Goal: Task Accomplishment & Management: Complete application form

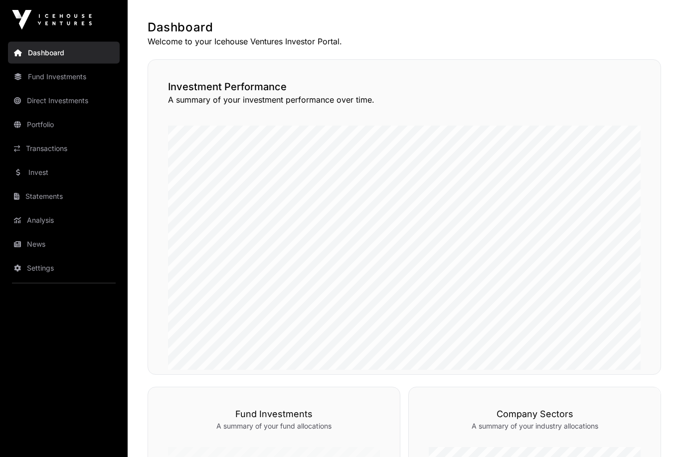
scroll to position [226, 0]
click at [63, 105] on link "Direct Investments" at bounding box center [64, 101] width 112 height 22
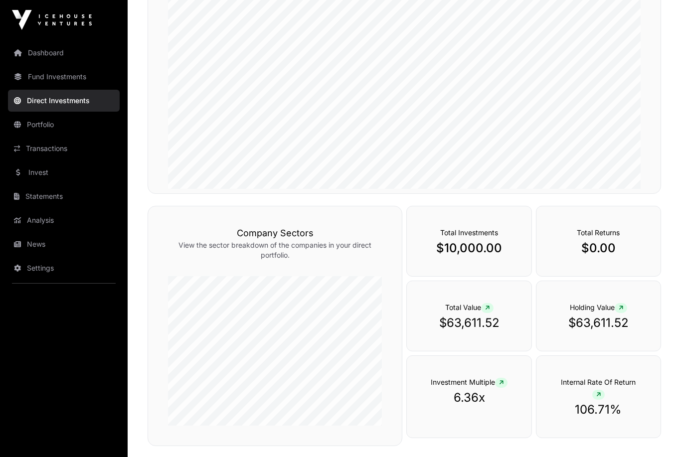
scroll to position [217, 0]
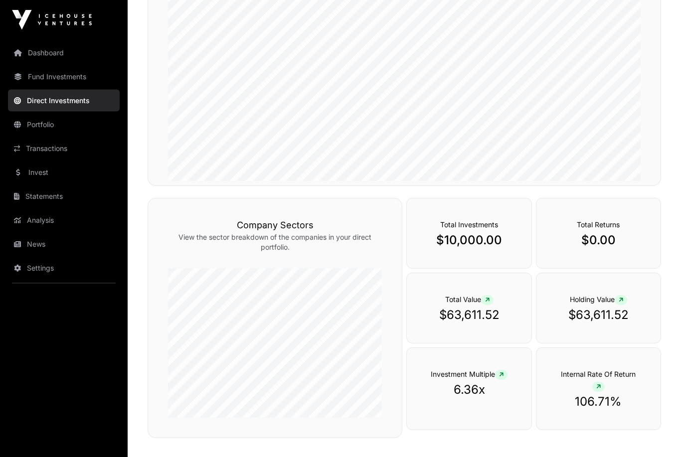
click at [50, 53] on link "Dashboard" at bounding box center [64, 53] width 112 height 22
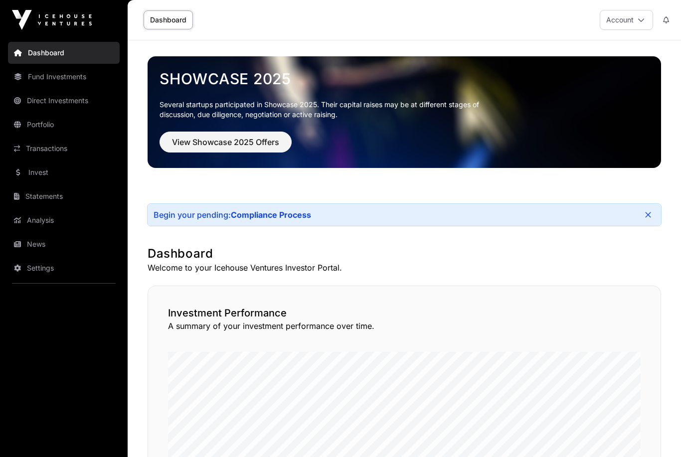
click at [267, 214] on link "Compliance Process" at bounding box center [271, 215] width 80 height 10
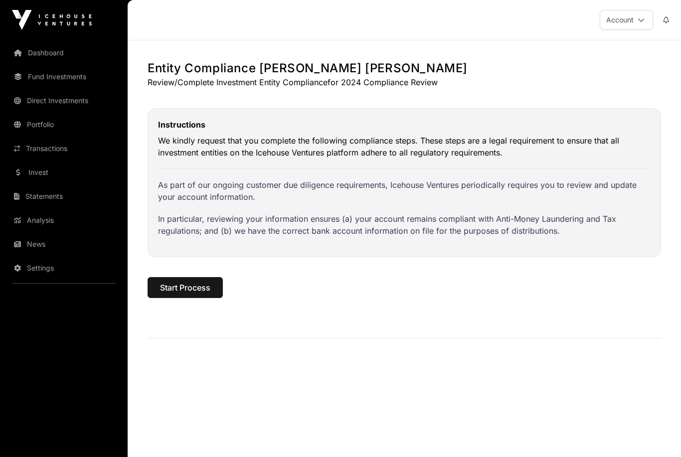
click at [182, 288] on span "Start Process" at bounding box center [185, 288] width 50 height 12
select select "***"
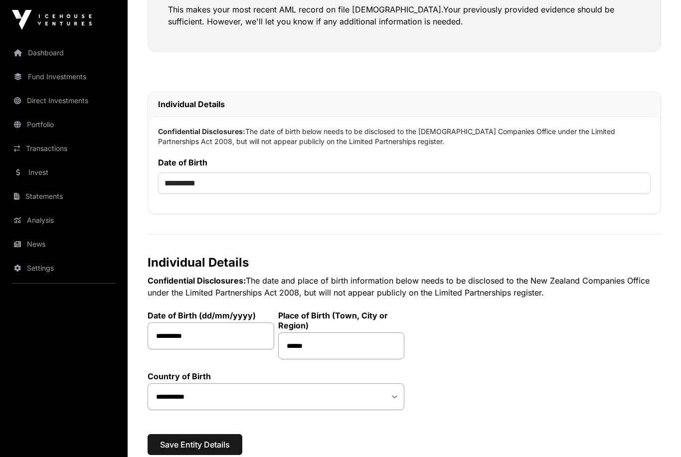
scroll to position [252, 0]
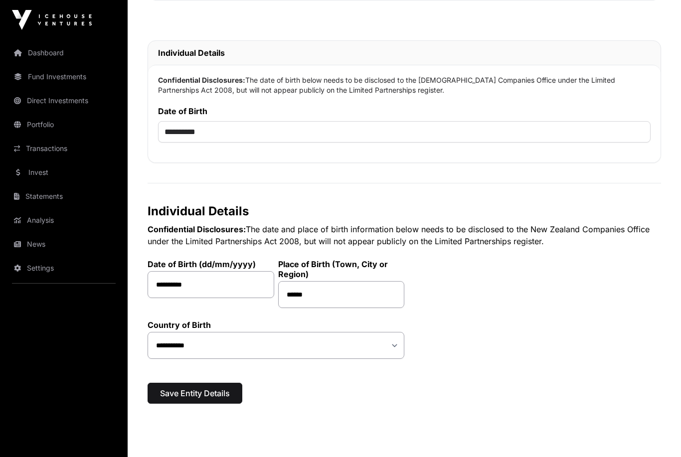
click at [190, 399] on span "Save Entity Details" at bounding box center [195, 393] width 70 height 12
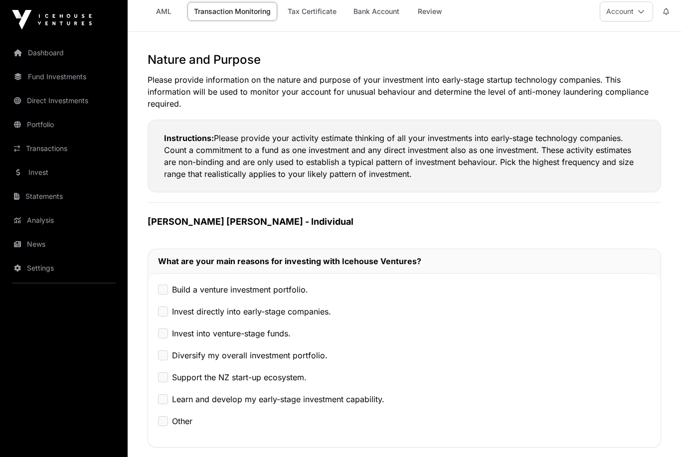
scroll to position [8, 0]
click at [191, 293] on label "Build a venture investment portfolio." at bounding box center [240, 290] width 136 height 12
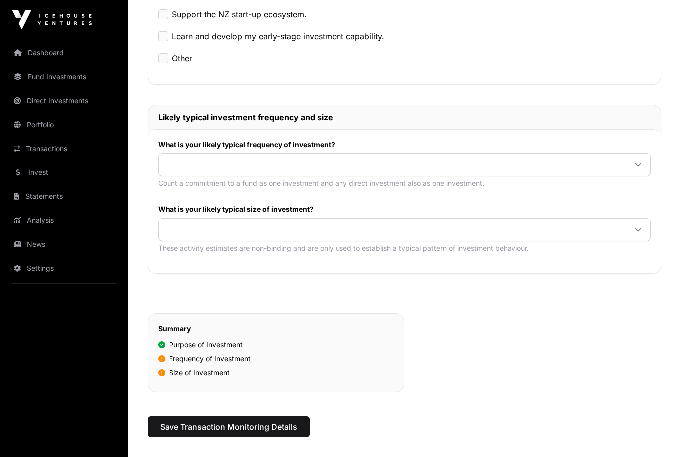
scroll to position [397, 0]
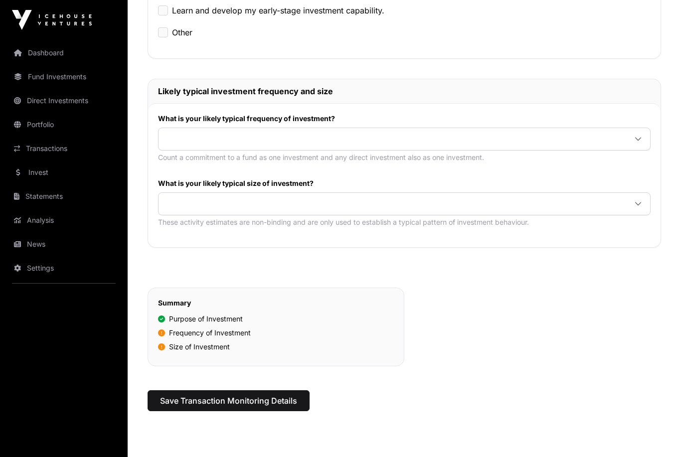
click at [197, 145] on span at bounding box center [393, 139] width 468 height 18
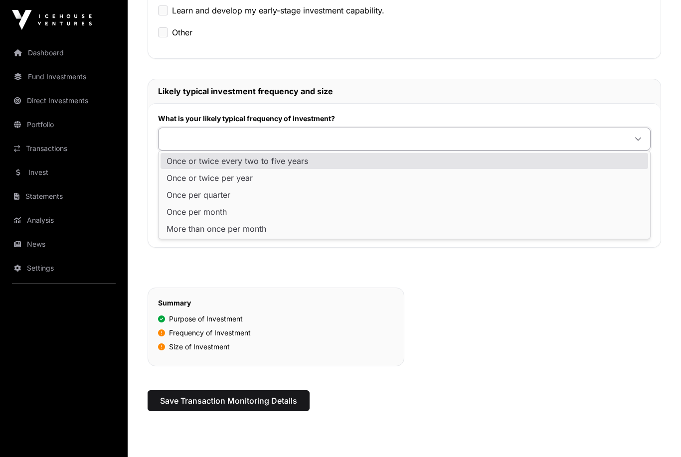
click at [200, 162] on span "Once or twice every two to five years" at bounding box center [238, 161] width 142 height 8
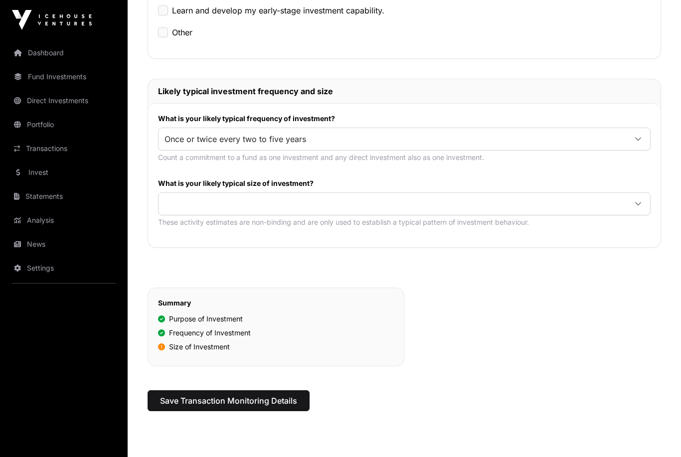
click at [187, 204] on span at bounding box center [393, 204] width 468 height 18
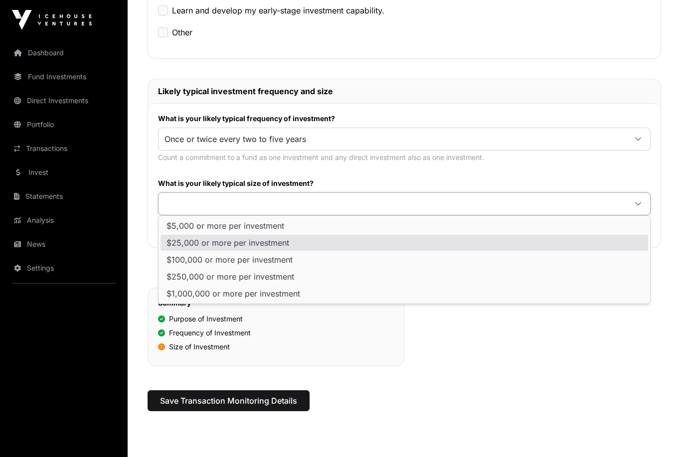
click at [197, 246] on span "$25,000 or more per investment" at bounding box center [228, 243] width 123 height 8
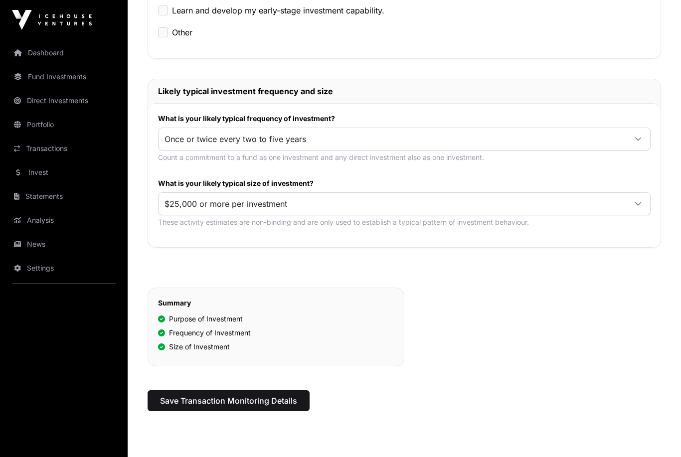
click at [207, 406] on span "Save Transaction Monitoring Details" at bounding box center [228, 401] width 137 height 12
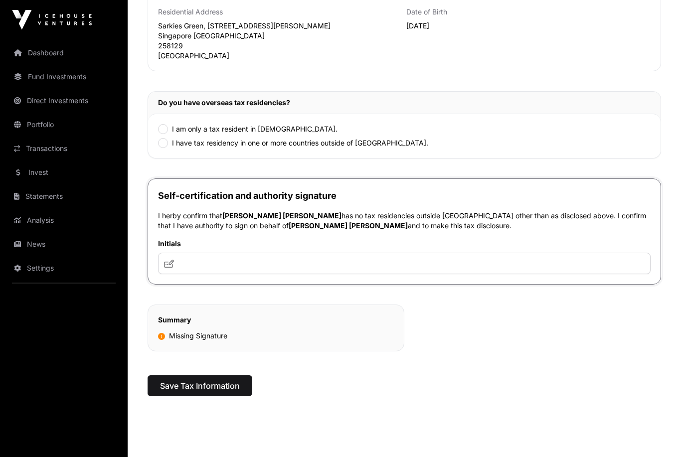
scroll to position [212, 0]
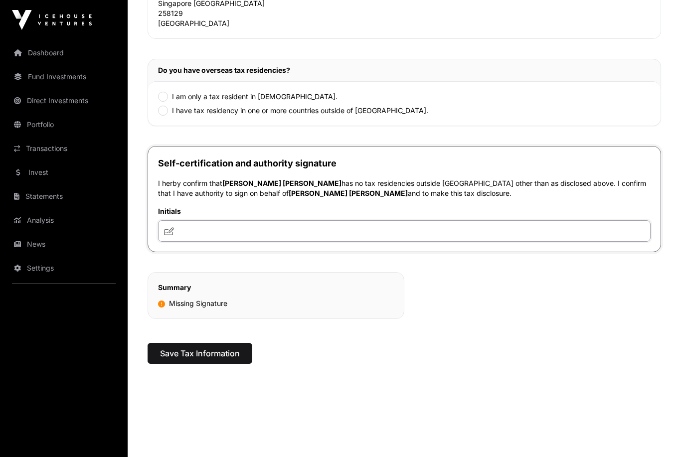
click at [190, 237] on input "text" at bounding box center [404, 230] width 493 height 21
click at [174, 231] on icon at bounding box center [169, 231] width 10 height 8
click at [168, 233] on icon at bounding box center [169, 231] width 10 height 8
click at [194, 231] on input "text" at bounding box center [404, 230] width 493 height 21
click at [475, 344] on div "**********" at bounding box center [405, 106] width 514 height 516
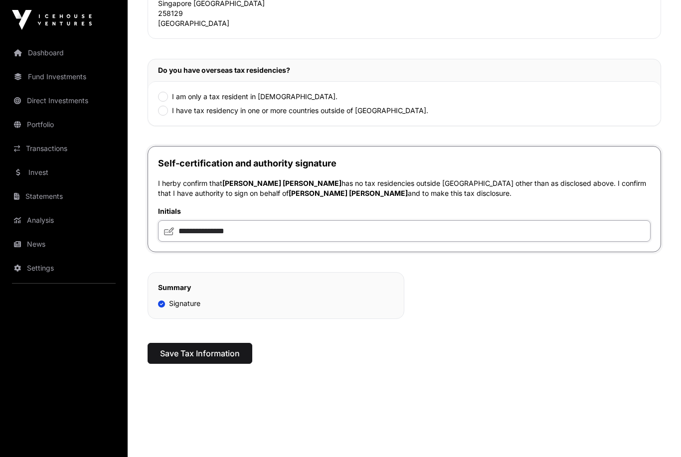
click at [273, 242] on input "**********" at bounding box center [404, 230] width 493 height 21
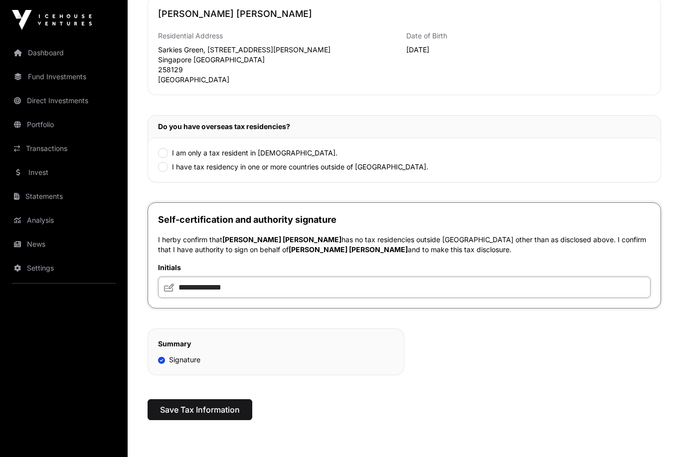
scroll to position [156, 0]
type input "**********"
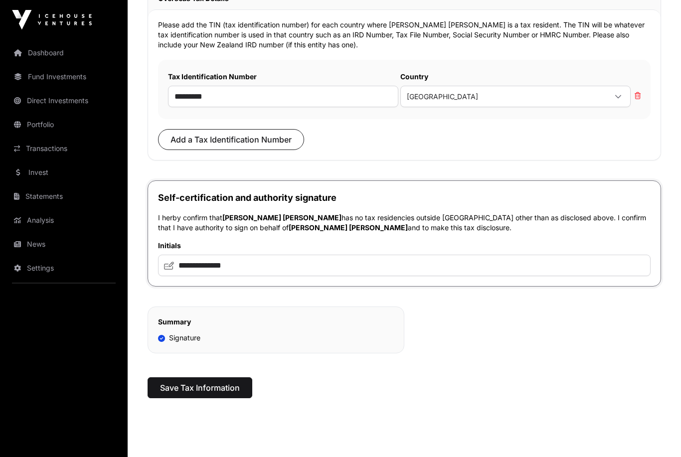
scroll to position [407, 0]
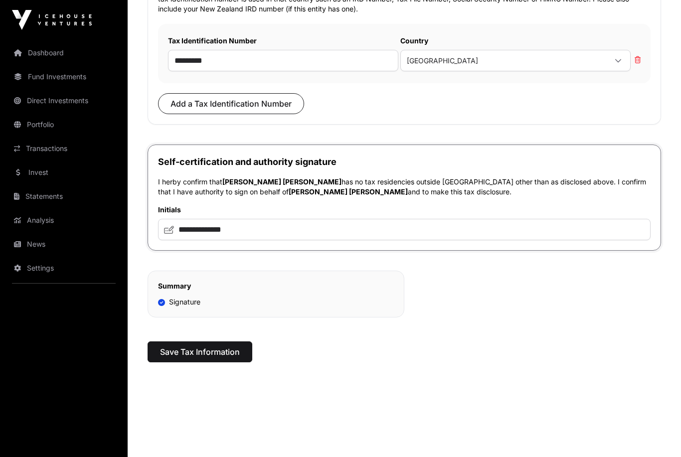
click at [177, 352] on span "Save Tax Information" at bounding box center [200, 352] width 80 height 12
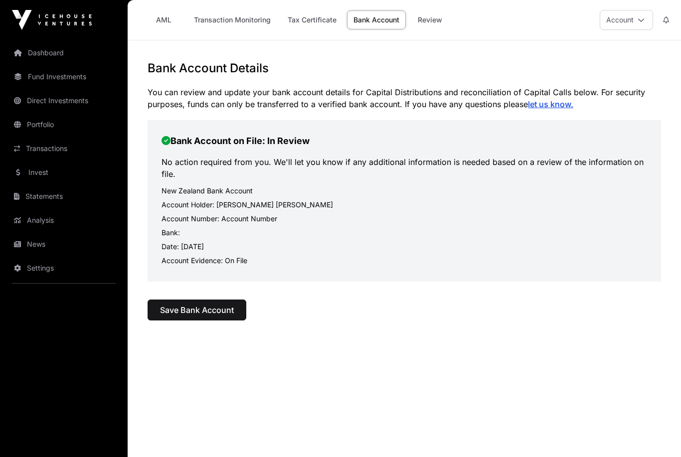
click at [202, 314] on span "Save Bank Account" at bounding box center [197, 310] width 74 height 12
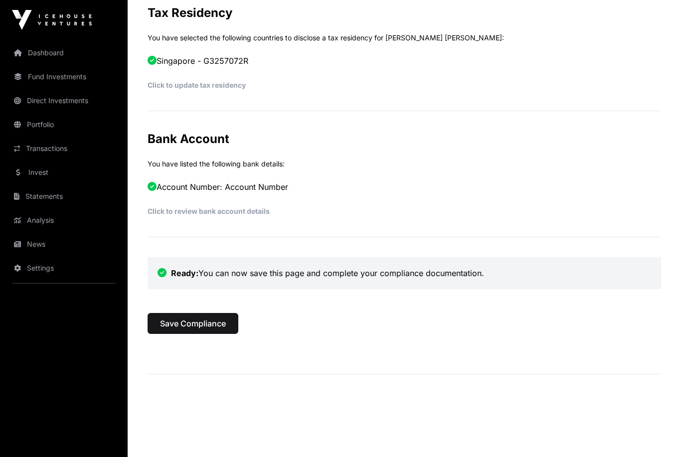
scroll to position [469, 0]
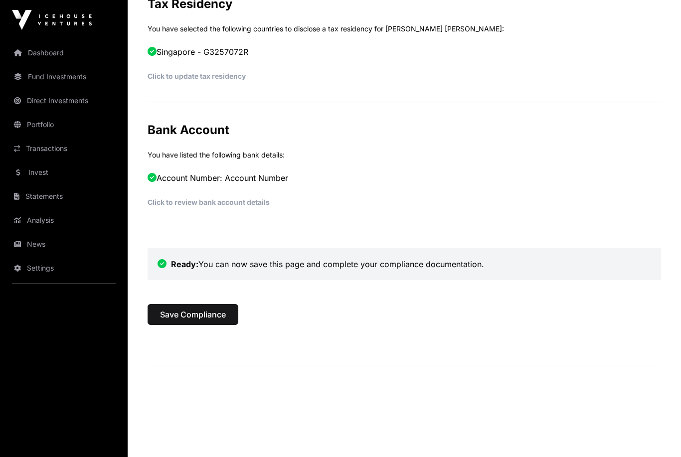
click at [178, 313] on span "Save Compliance" at bounding box center [193, 315] width 66 height 12
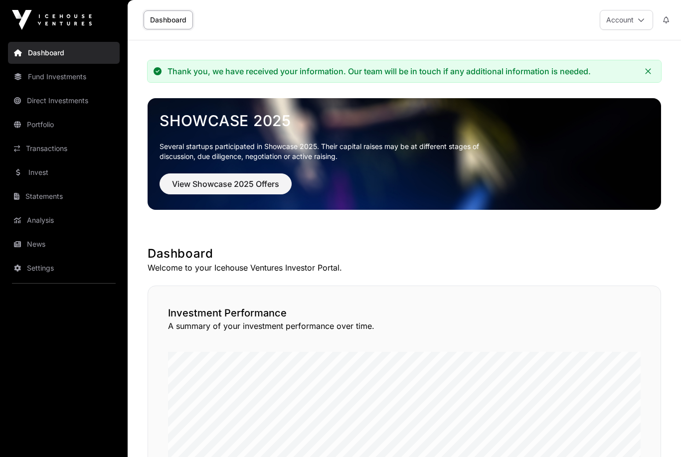
scroll to position [31, 0]
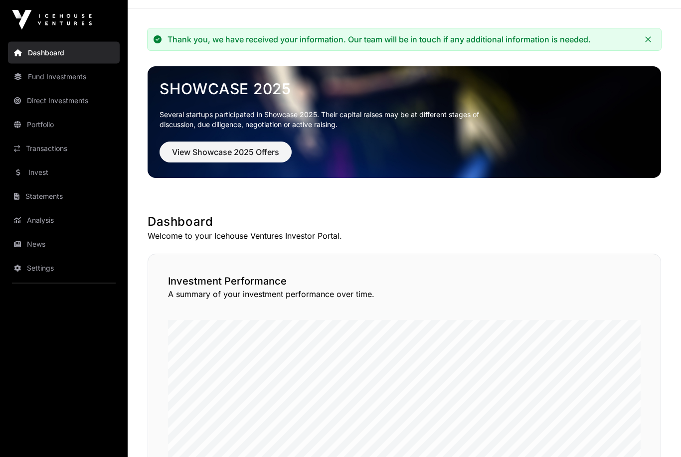
click at [207, 154] on span "View Showcase 2025 Offers" at bounding box center [225, 153] width 107 height 12
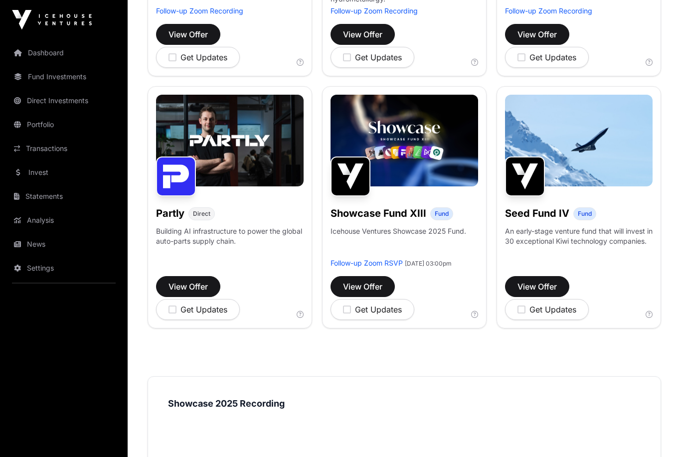
scroll to position [586, 0]
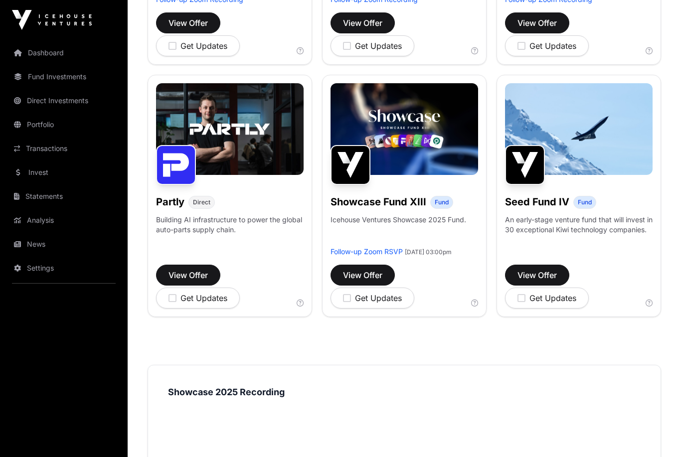
click at [187, 276] on span "View Offer" at bounding box center [188, 275] width 39 height 12
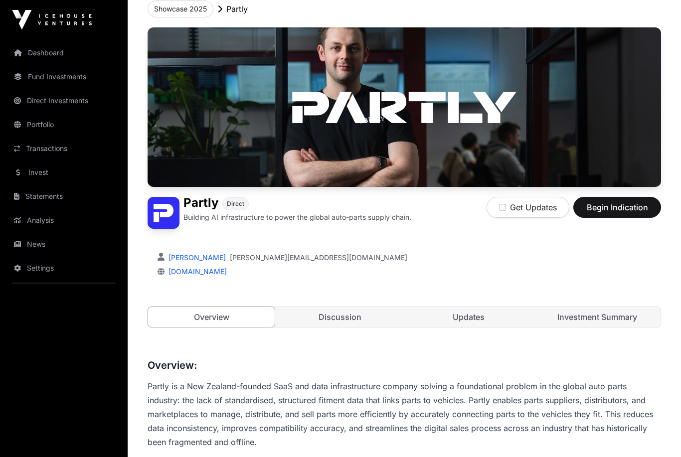
click at [578, 317] on link "Investment Summary" at bounding box center [597, 318] width 127 height 20
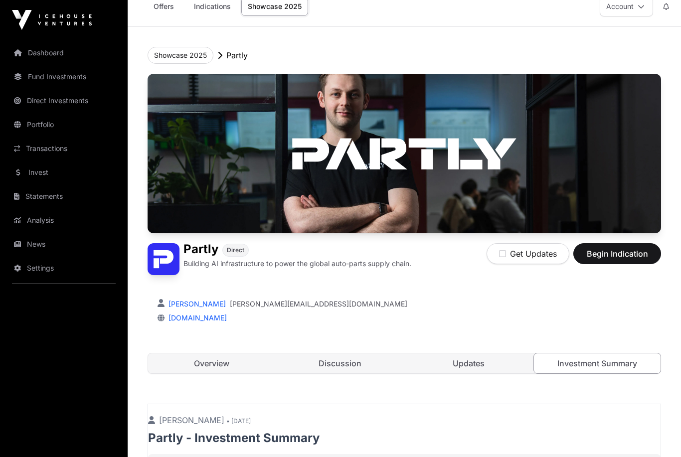
scroll to position [14, 0]
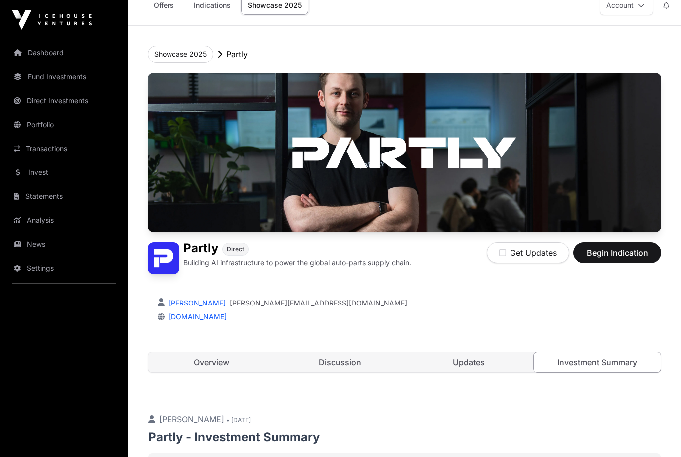
click at [58, 72] on link "Fund Investments" at bounding box center [64, 77] width 112 height 22
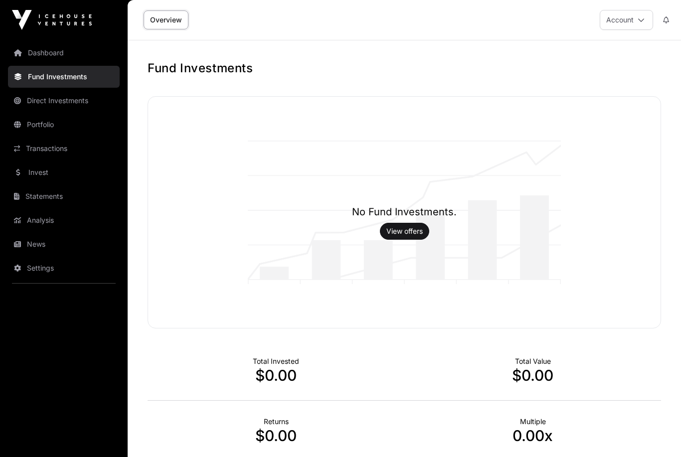
click at [53, 109] on link "Direct Investments" at bounding box center [64, 101] width 112 height 22
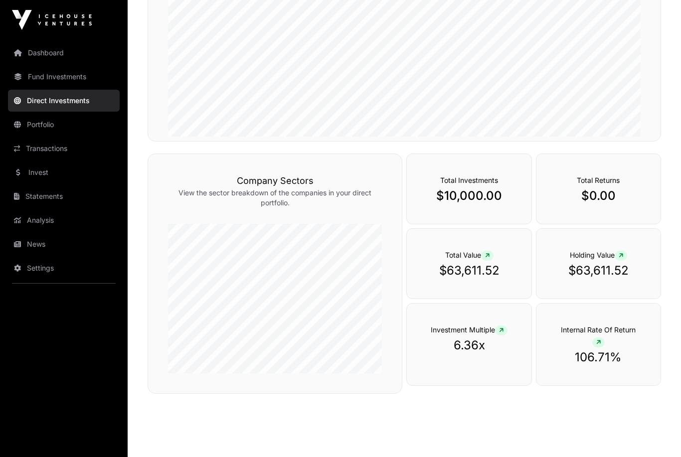
scroll to position [266, 0]
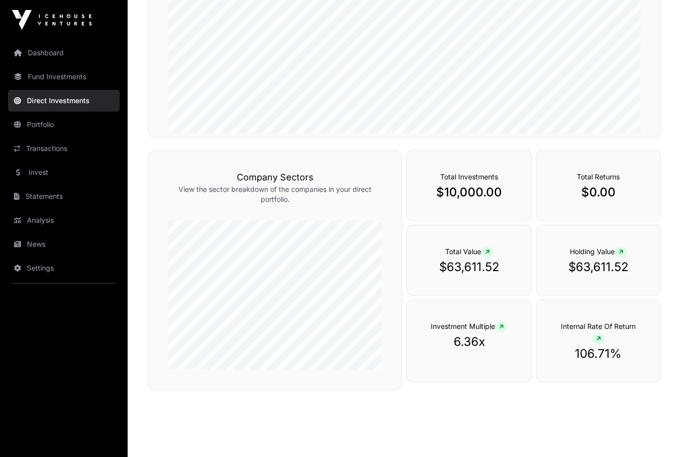
click at [489, 257] on span at bounding box center [487, 252] width 12 height 10
click at [425, 294] on div "Total Value $63,611.52" at bounding box center [468, 260] width 125 height 71
click at [467, 200] on p "$10,000.00" at bounding box center [469, 193] width 84 height 16
click at [468, 248] on div "Total Value $63,611.52" at bounding box center [468, 260] width 125 height 71
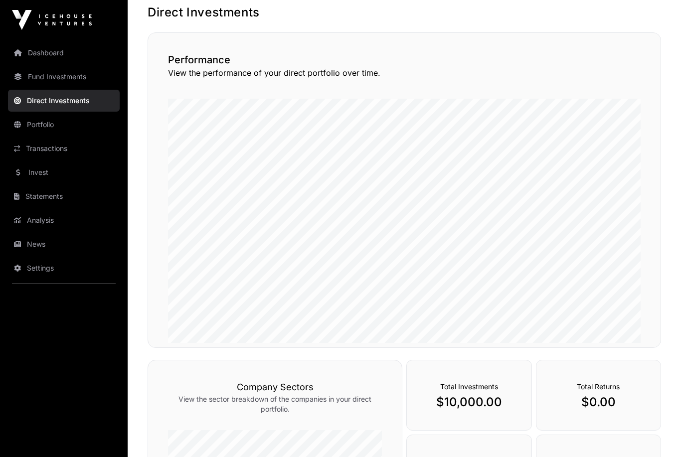
scroll to position [0, 0]
